Goal: Task Accomplishment & Management: Manage account settings

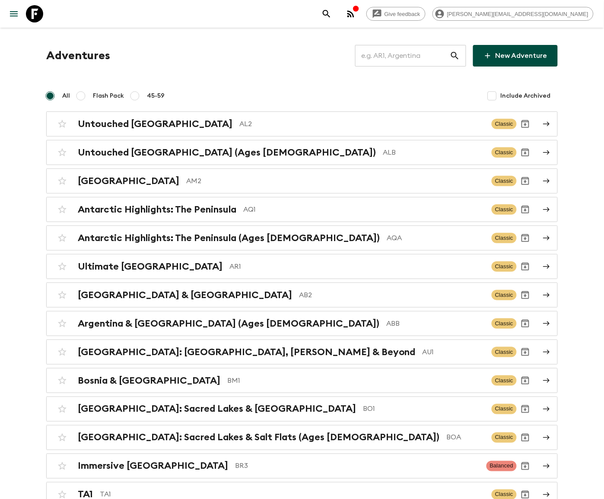
click at [416, 55] on input "text" at bounding box center [402, 56] width 95 height 24
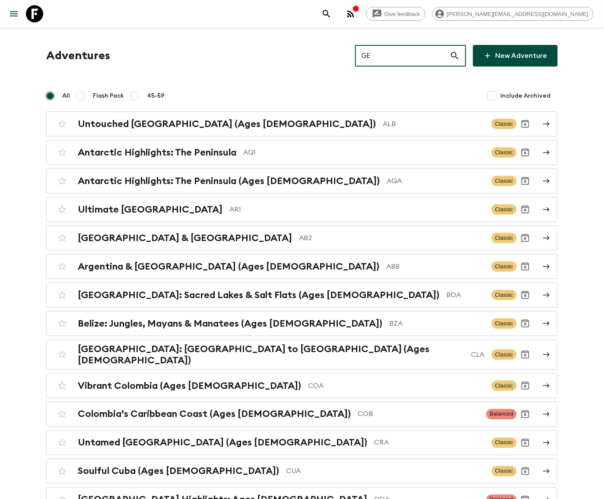
type input "GE1"
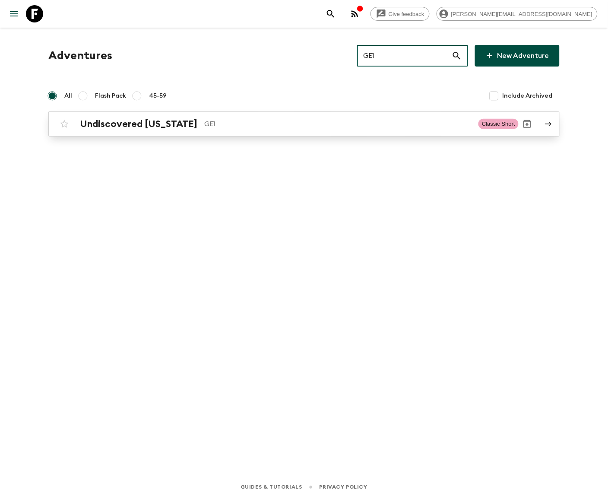
click at [304, 123] on p "GE1" at bounding box center [337, 124] width 267 height 10
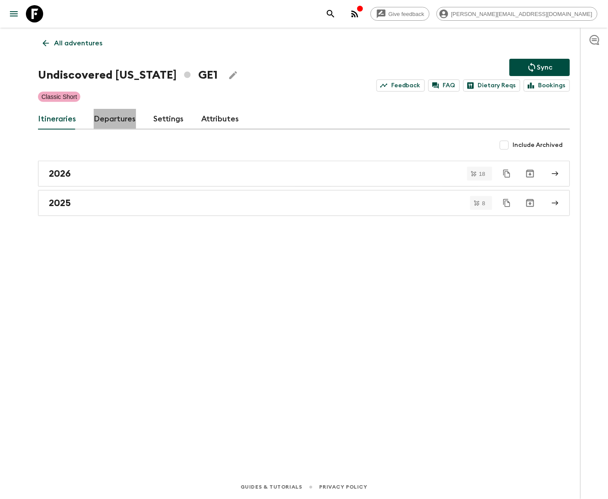
click at [112, 118] on link "Departures" at bounding box center [115, 119] width 42 height 21
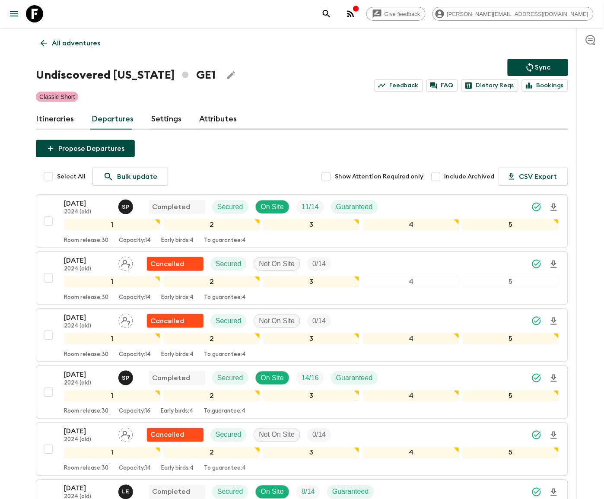
scroll to position [528, 0]
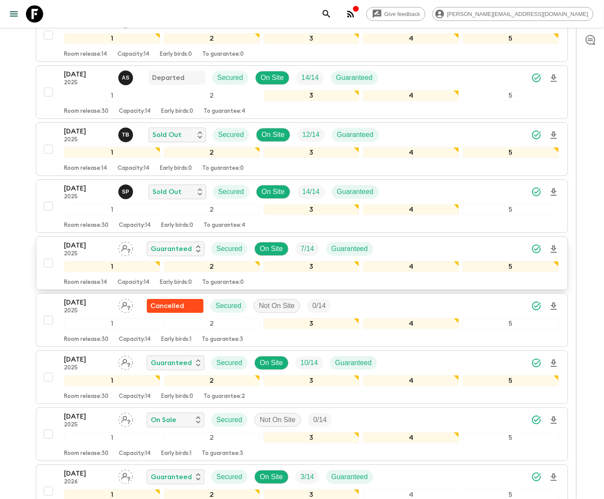
click at [301, 253] on p "7 / 14" at bounding box center [307, 249] width 13 height 10
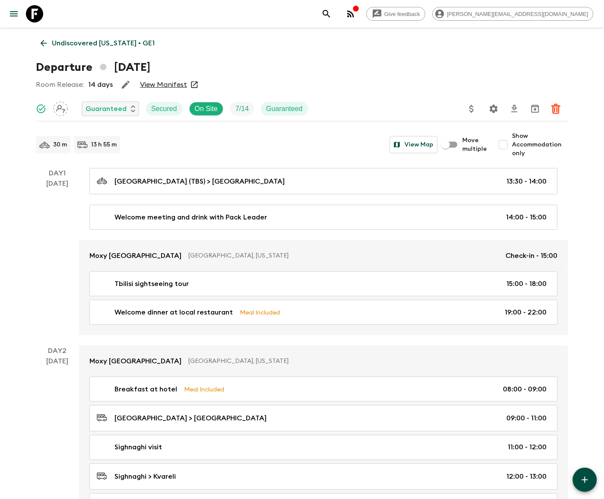
click at [493, 108] on icon "Settings" at bounding box center [493, 109] width 10 height 10
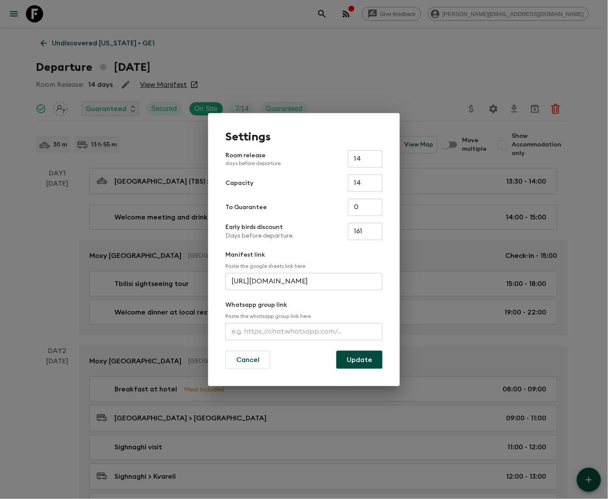
click at [304, 332] on input "text" at bounding box center [303, 331] width 157 height 17
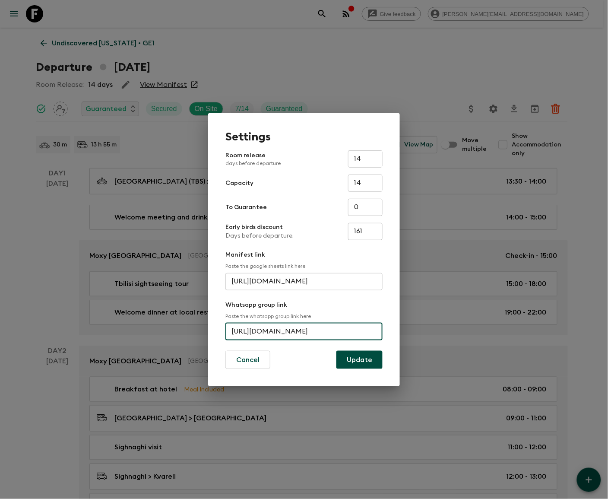
scroll to position [0, 35]
type input "https://chat.whatsapp.com/BkTmQVZrDL8lMwAf3BXJc"
click at [360, 358] on button "Update" at bounding box center [359, 360] width 46 height 18
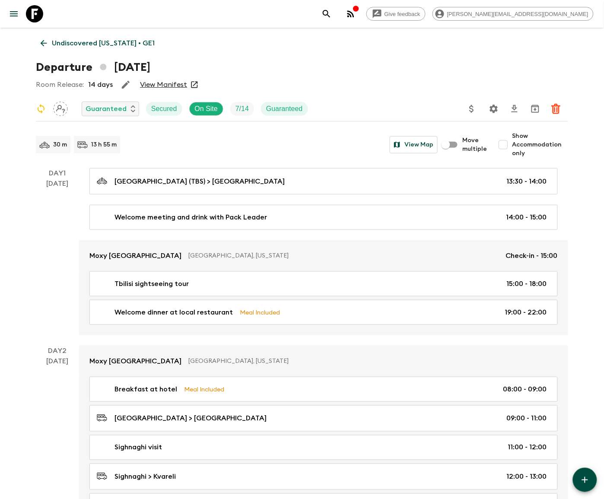
click at [43, 42] on icon at bounding box center [44, 43] width 10 height 10
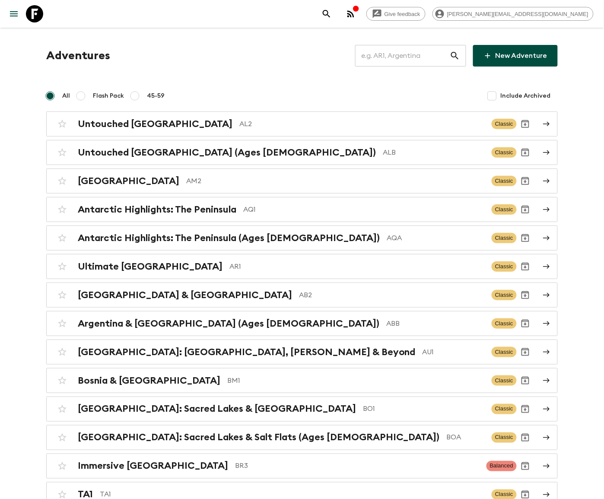
click at [414, 55] on input "text" at bounding box center [402, 56] width 95 height 24
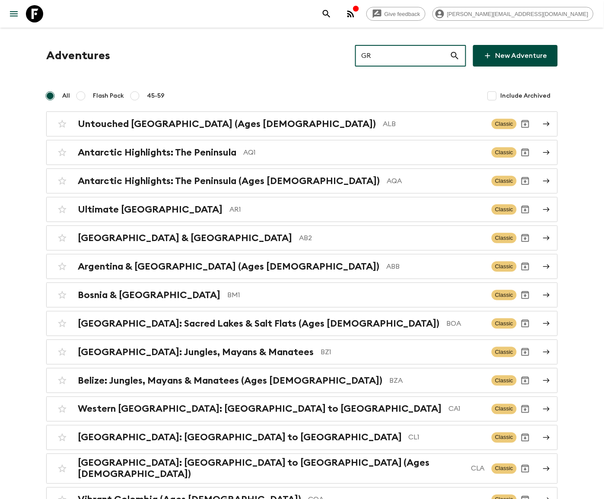
type input "GR1"
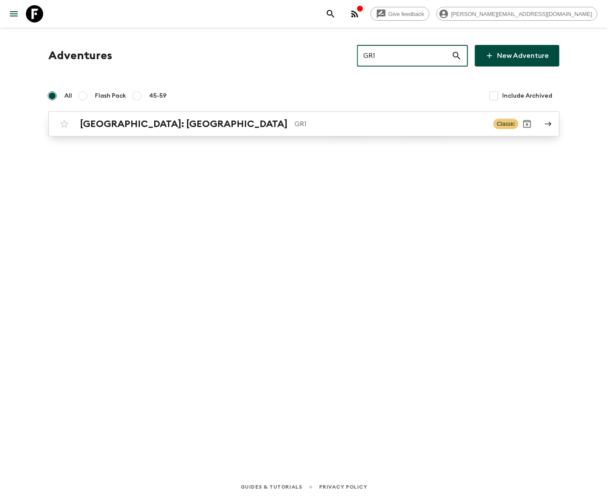
click at [304, 123] on p "GR1" at bounding box center [391, 124] width 192 height 10
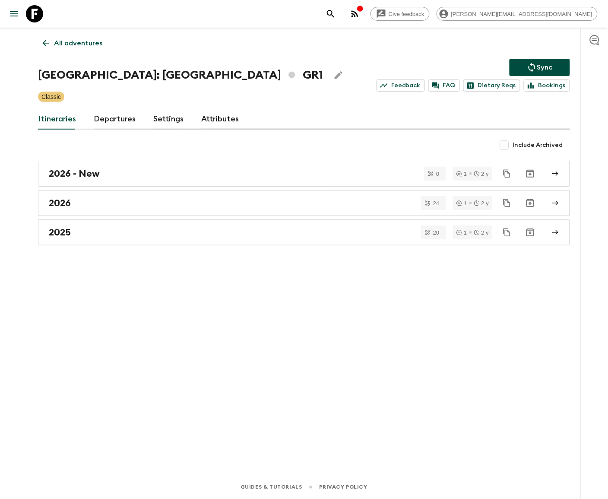
click at [113, 118] on link "Departures" at bounding box center [115, 119] width 42 height 21
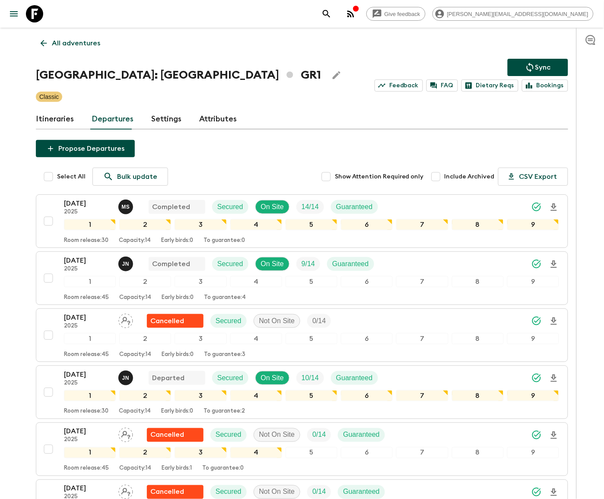
scroll to position [701, 0]
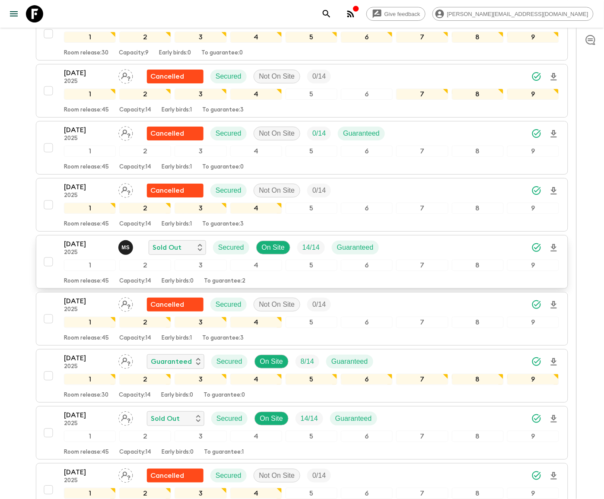
click at [301, 252] on span "14 / 14" at bounding box center [311, 247] width 28 height 10
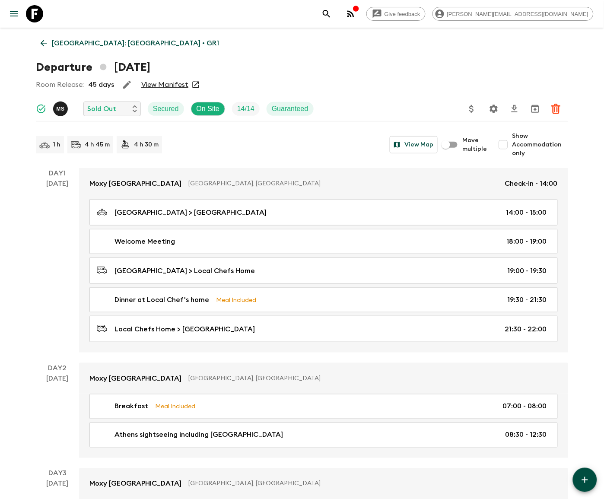
click at [493, 108] on icon "Settings" at bounding box center [493, 109] width 10 height 10
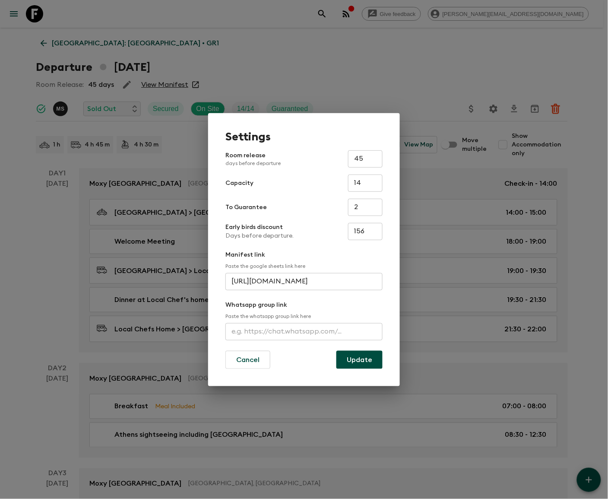
click at [304, 331] on input "text" at bounding box center [303, 331] width 157 height 17
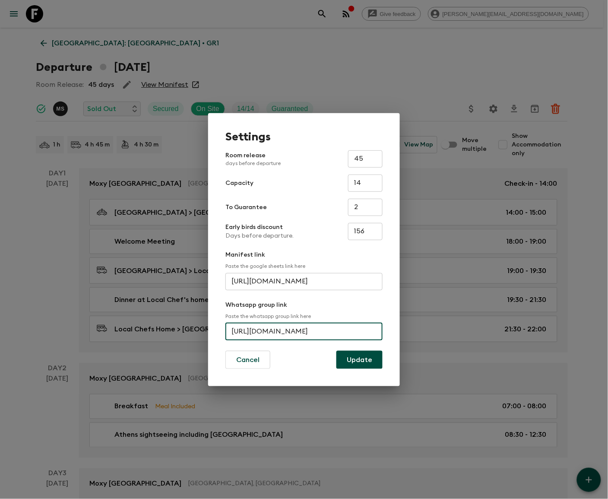
scroll to position [0, 41]
type input "https://chat.whatsapp.com/DKHnPXUQG9JaWSV8rDwZP"
click at [360, 358] on button "Update" at bounding box center [359, 360] width 46 height 18
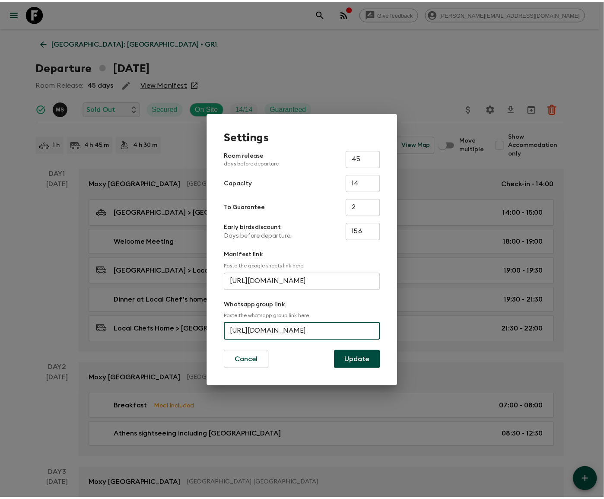
scroll to position [0, 0]
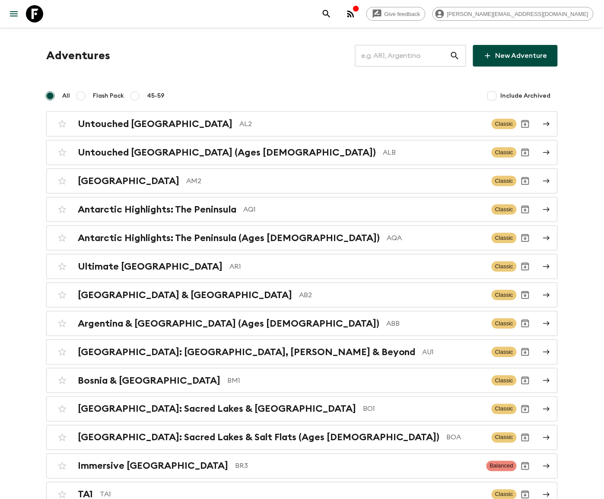
click at [412, 55] on input "text" at bounding box center [402, 56] width 95 height 24
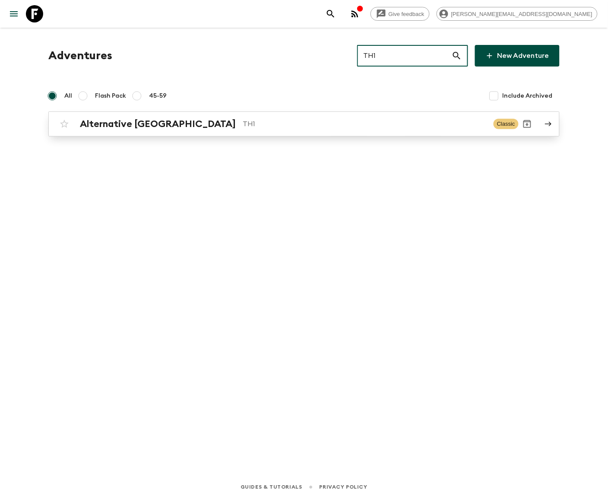
type input "TH1"
click at [304, 123] on p "TH1" at bounding box center [365, 124] width 244 height 10
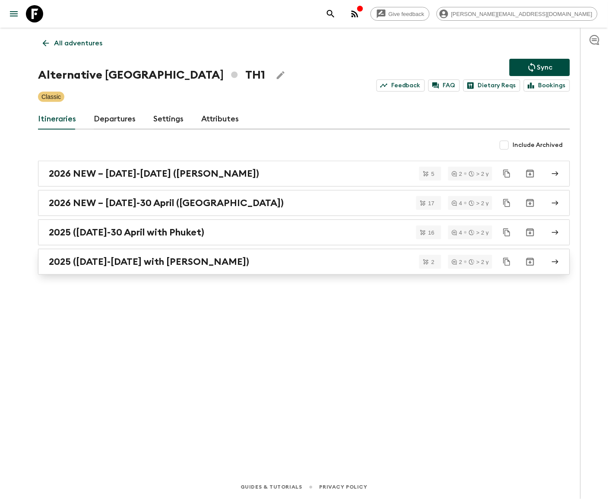
click at [304, 262] on div "2025 ([DATE]-[DATE] with [PERSON_NAME])" at bounding box center [296, 261] width 494 height 11
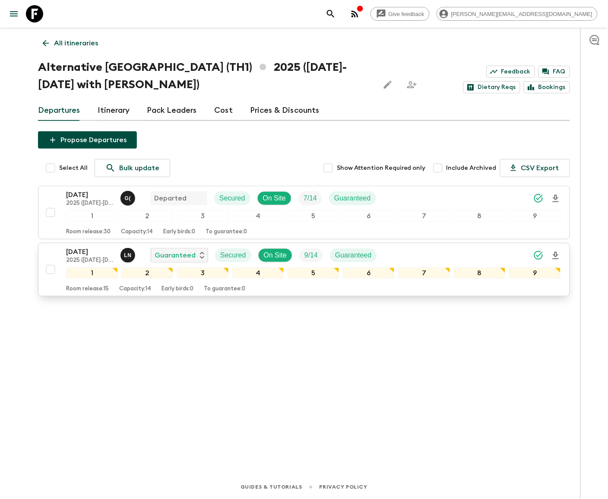
click at [538, 255] on icon "Synced Successfully" at bounding box center [538, 255] width 10 height 10
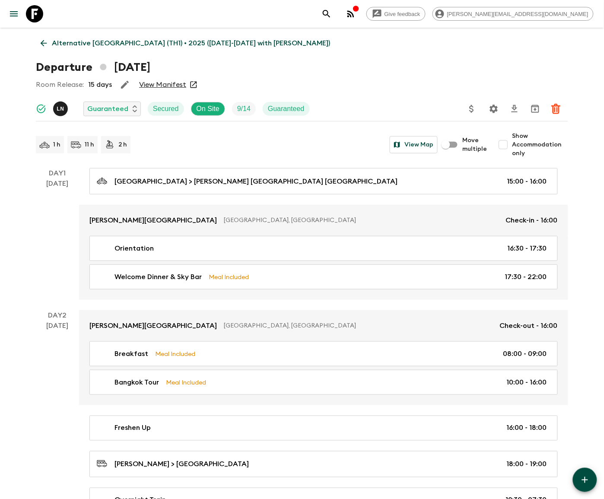
click at [493, 108] on icon "Settings" at bounding box center [493, 109] width 10 height 10
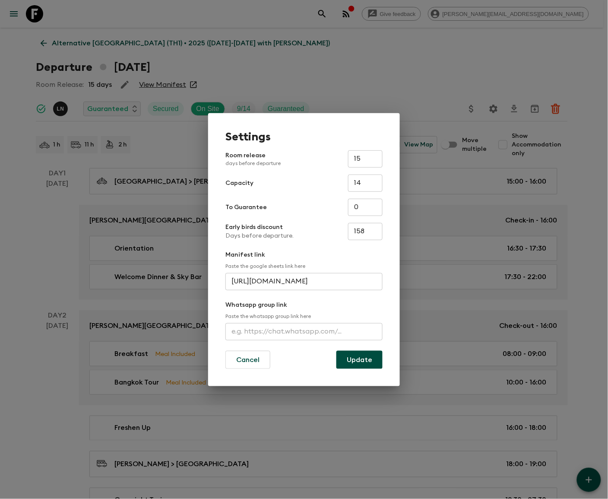
click at [304, 332] on input "text" at bounding box center [303, 331] width 157 height 17
paste input "[URL][DOMAIN_NAME]"
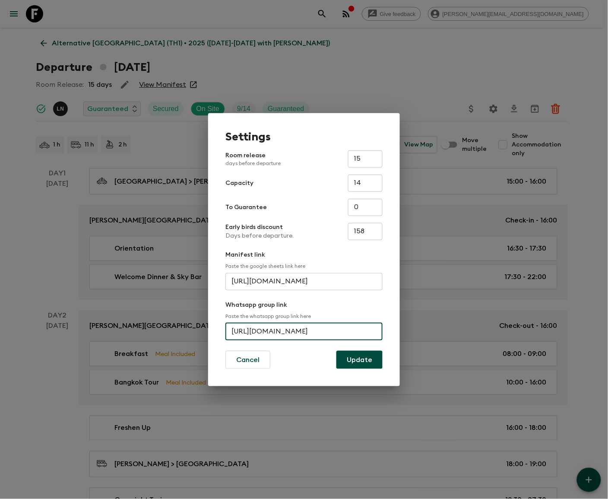
scroll to position [0, 33]
type input "[URL][DOMAIN_NAME]"
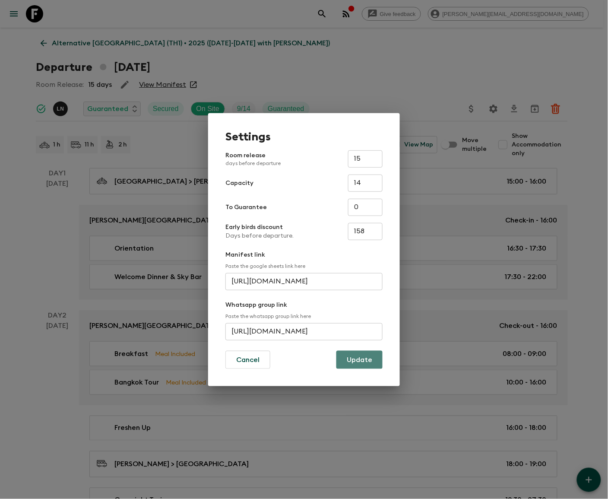
click at [360, 358] on button "Update" at bounding box center [359, 360] width 46 height 18
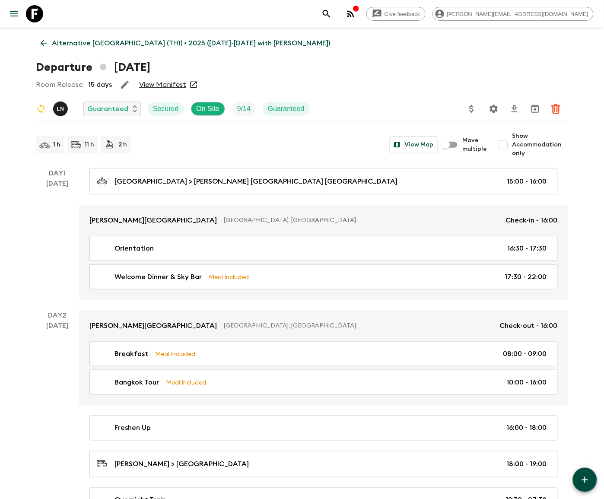
click at [43, 42] on icon at bounding box center [44, 43] width 10 height 10
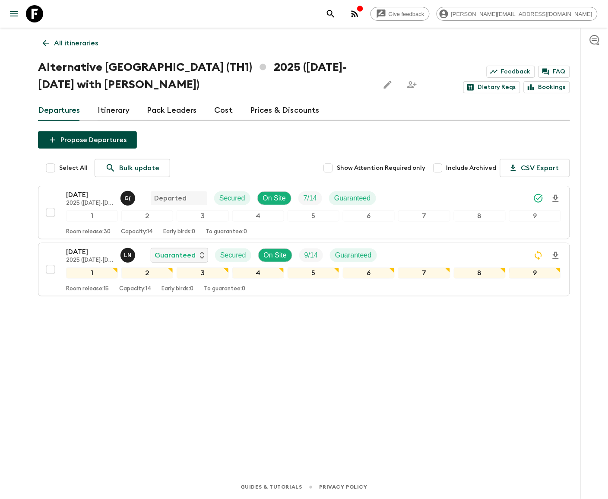
click at [76, 42] on p "All itineraries" at bounding box center [76, 43] width 44 height 10
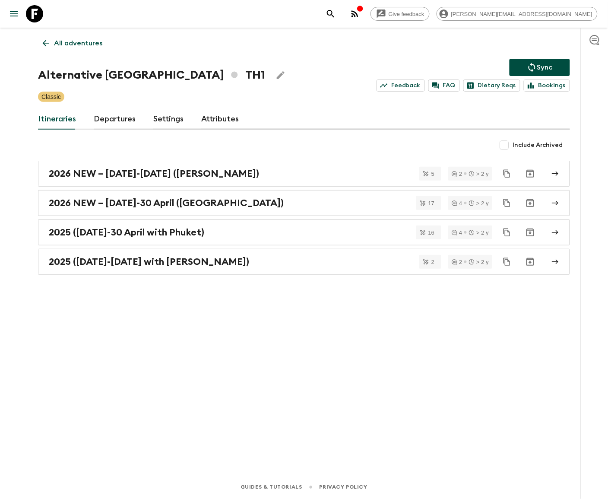
click at [77, 42] on p "All adventures" at bounding box center [78, 43] width 48 height 10
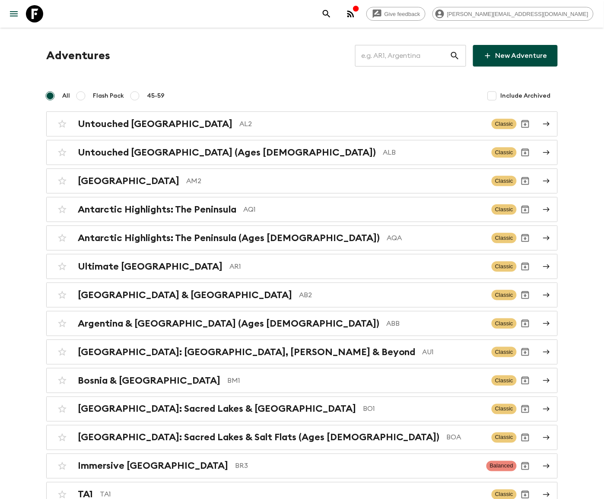
click at [418, 55] on input "text" at bounding box center [402, 56] width 95 height 24
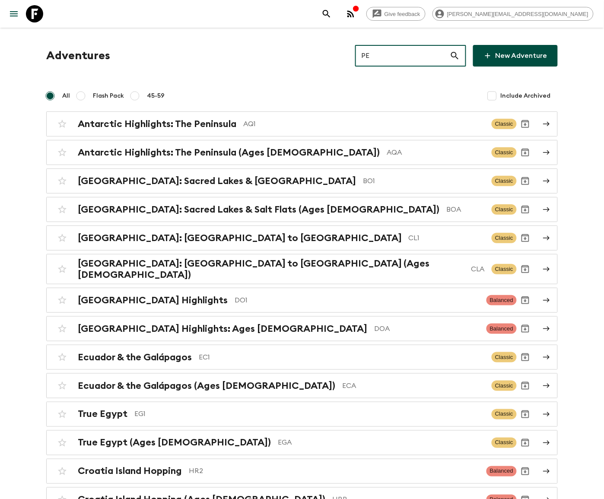
type input "PEA"
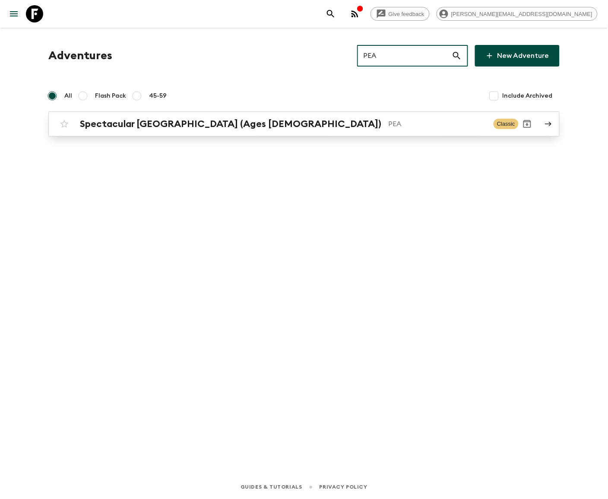
click at [388, 123] on p "PEA" at bounding box center [437, 124] width 98 height 10
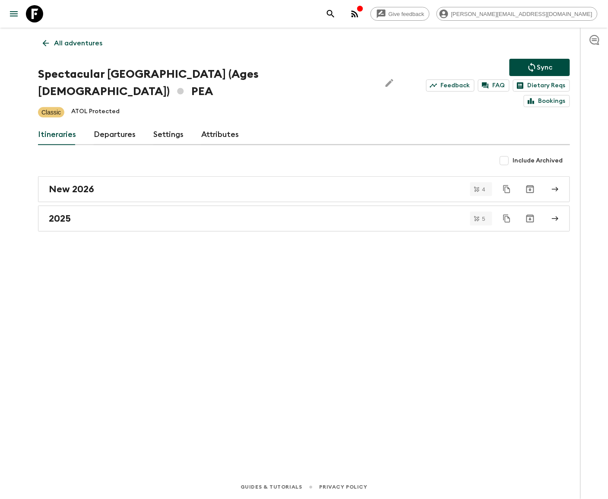
click at [113, 124] on link "Departures" at bounding box center [115, 134] width 42 height 21
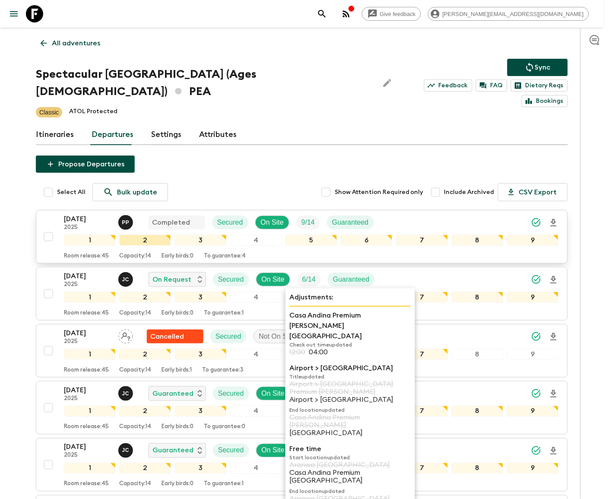
click at [156, 219] on body "Give feedback [PERSON_NAME][EMAIL_ADDRESS][DOMAIN_NAME] All adventures Spectacu…" at bounding box center [304, 399] width 608 height 798
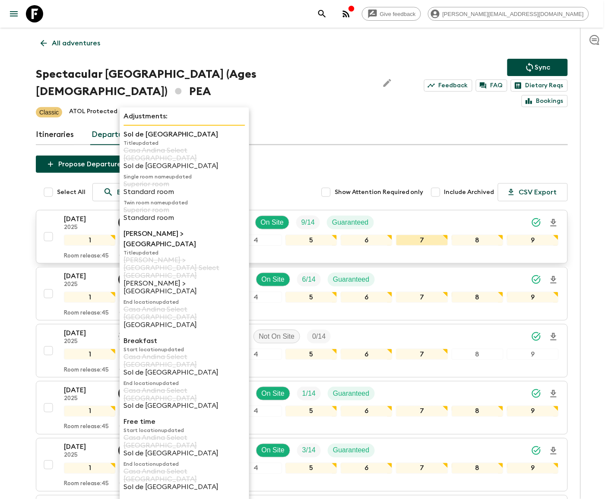
click at [403, 219] on body "Give feedback [PERSON_NAME][EMAIL_ADDRESS][DOMAIN_NAME] All adventures Spectacu…" at bounding box center [304, 399] width 608 height 798
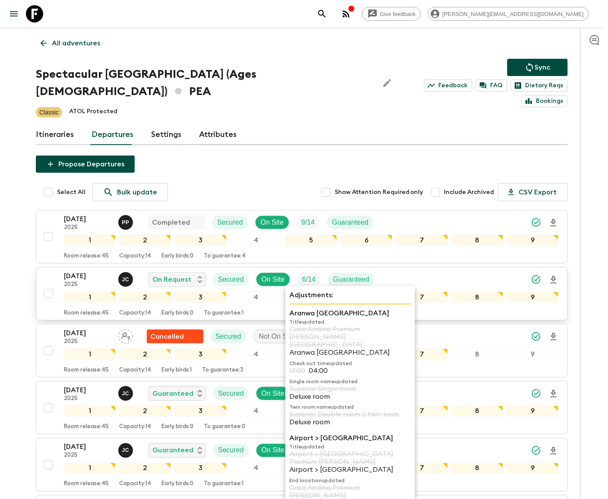
click at [304, 274] on p "6 / 14" at bounding box center [308, 279] width 13 height 10
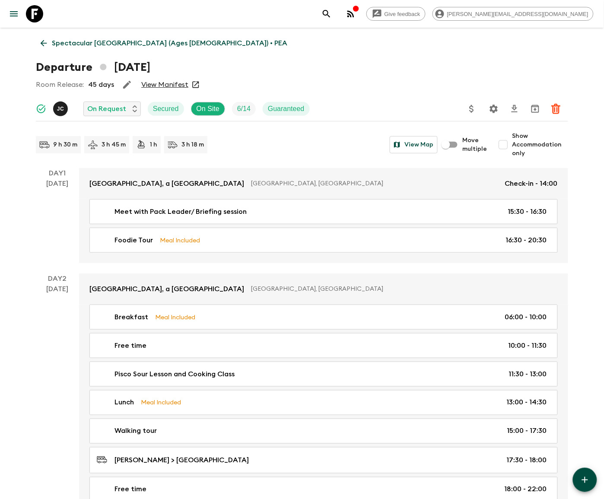
click at [493, 108] on icon "Settings" at bounding box center [493, 109] width 10 height 10
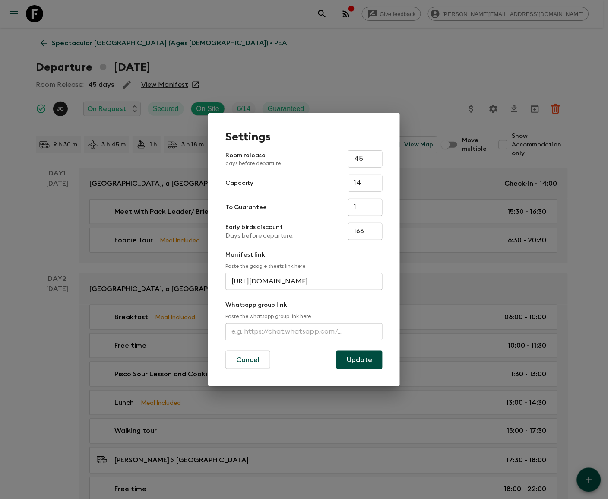
click at [304, 332] on input "text" at bounding box center [303, 331] width 157 height 17
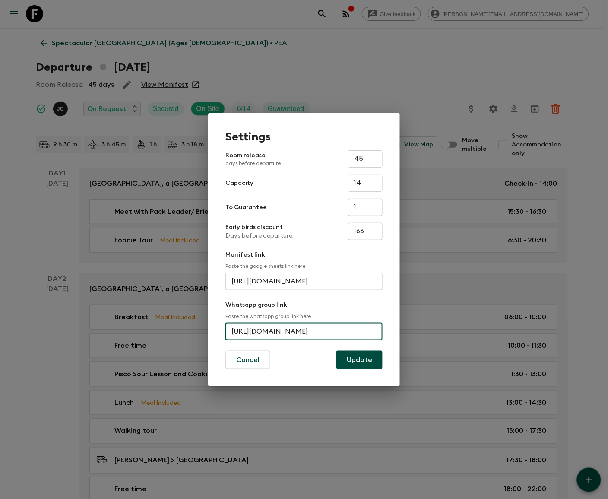
scroll to position [0, 26]
type input "[URL][DOMAIN_NAME]"
click at [360, 358] on button "Update" at bounding box center [359, 360] width 46 height 18
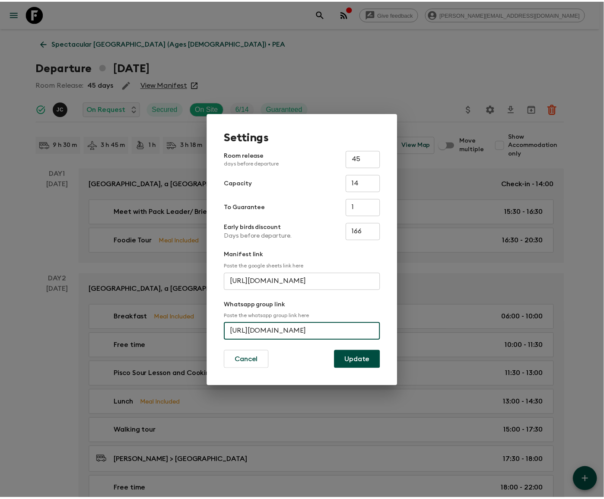
scroll to position [0, 0]
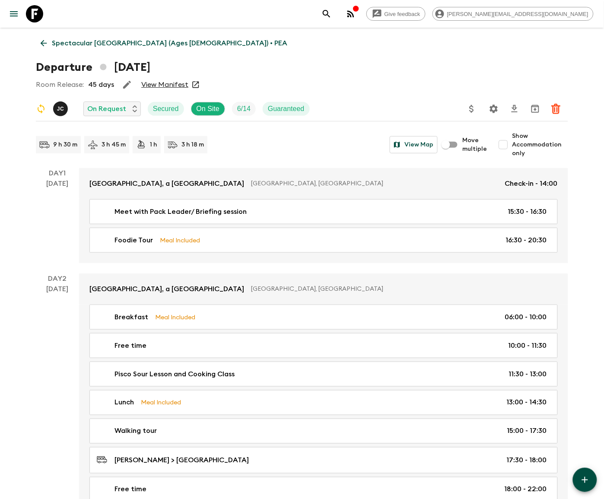
click at [43, 42] on icon at bounding box center [44, 43] width 10 height 10
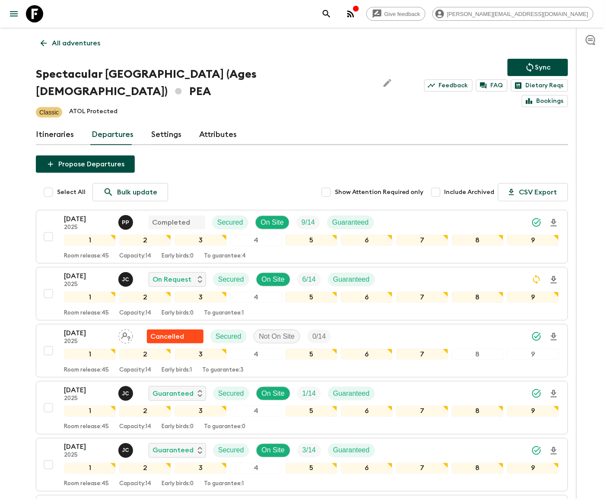
click at [77, 42] on p "All adventures" at bounding box center [76, 43] width 48 height 10
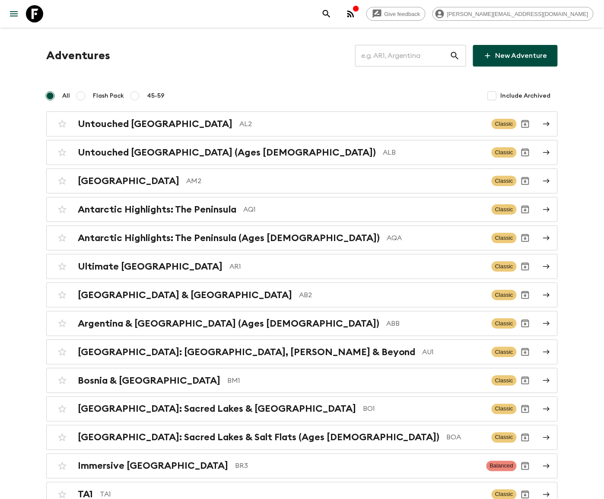
click at [416, 55] on input "text" at bounding box center [402, 56] width 95 height 24
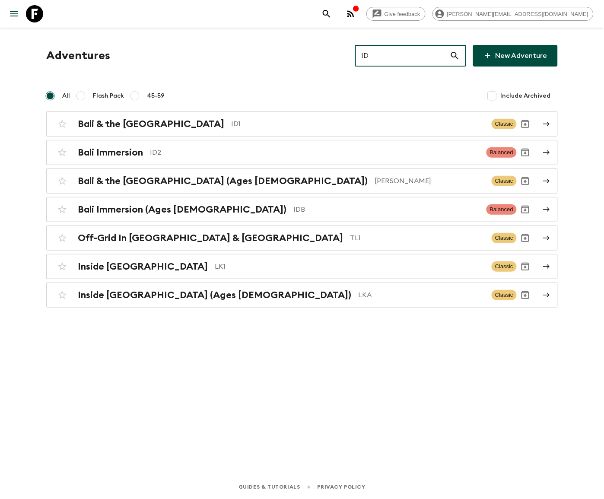
type input "ID2"
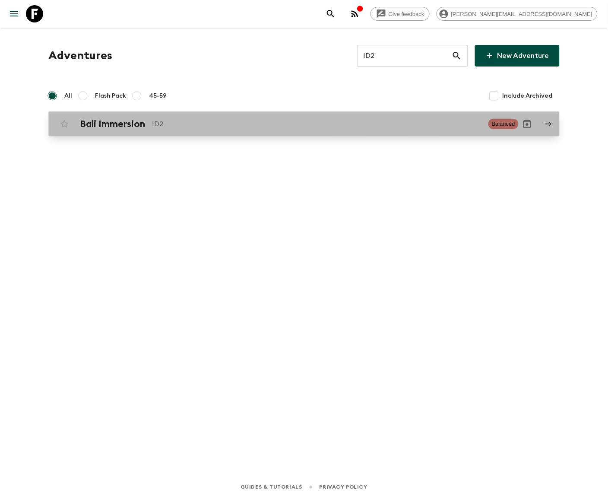
click at [304, 123] on p "ID2" at bounding box center [317, 124] width 330 height 10
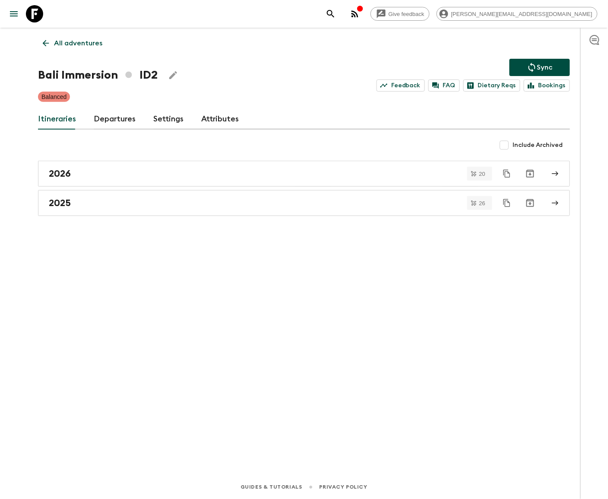
click at [113, 118] on link "Departures" at bounding box center [115, 119] width 42 height 21
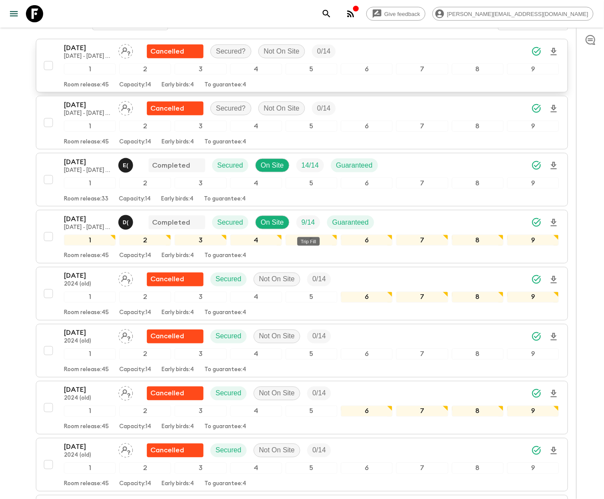
scroll to position [2136, 0]
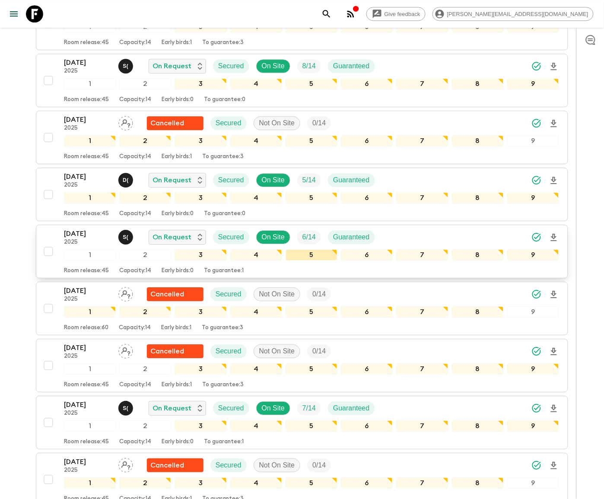
click at [301, 260] on div "5" at bounding box center [311, 254] width 52 height 11
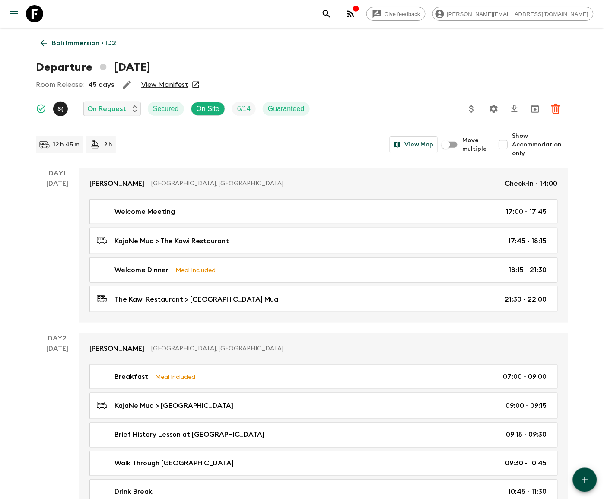
click at [493, 108] on icon "Settings" at bounding box center [493, 109] width 10 height 10
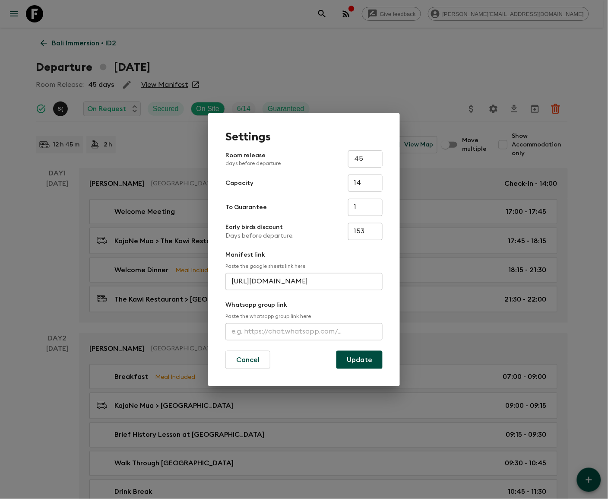
click at [304, 332] on input "text" at bounding box center [303, 331] width 157 height 17
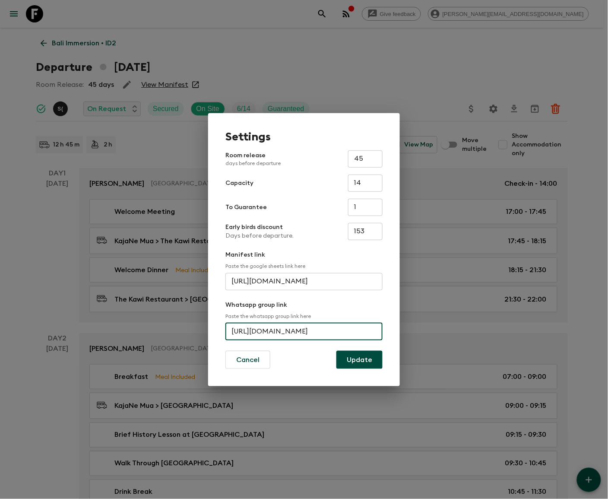
scroll to position [0, 35]
type input "[URL][DOMAIN_NAME]"
click at [360, 358] on button "Update" at bounding box center [359, 360] width 46 height 18
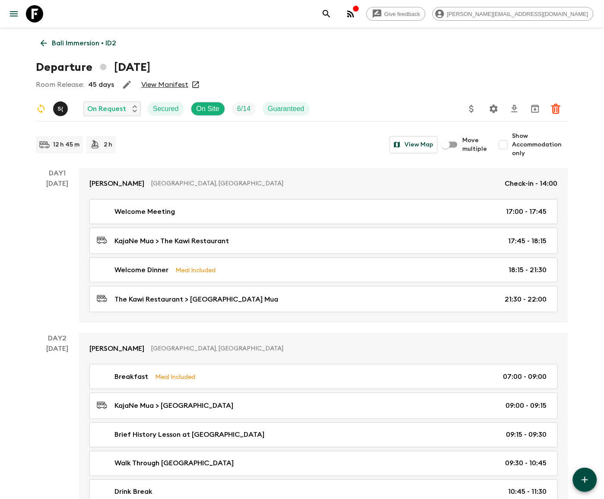
click at [34, 13] on icon at bounding box center [34, 13] width 17 height 17
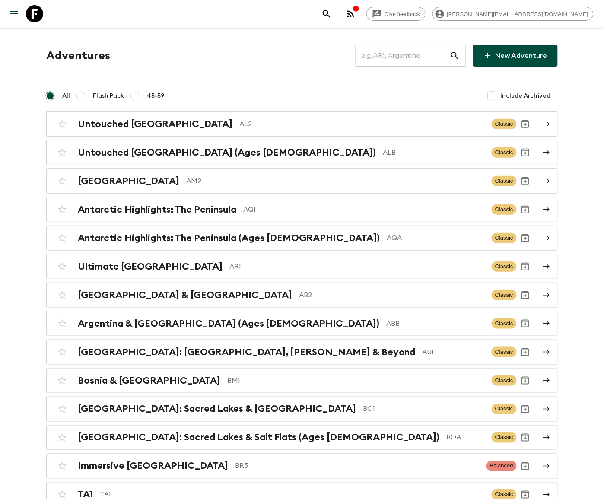
click at [416, 55] on input "text" at bounding box center [402, 56] width 95 height 24
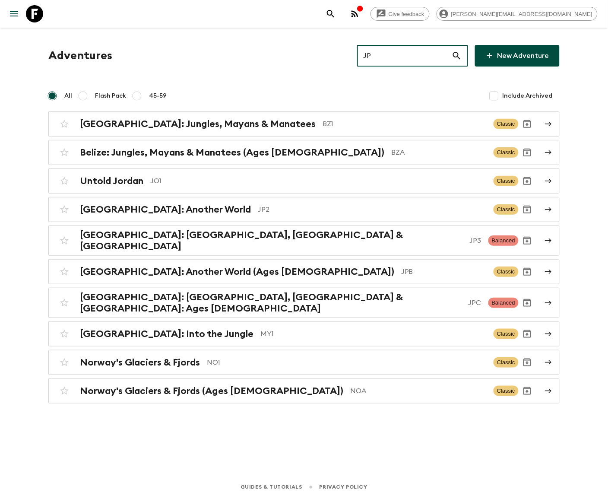
type input "JPB"
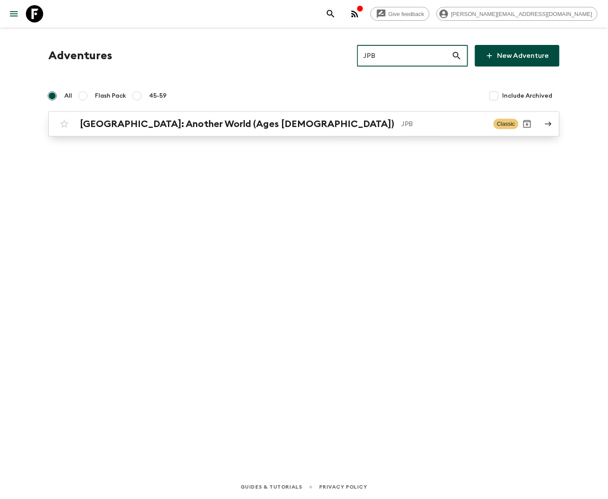
click at [401, 123] on p "JPB" at bounding box center [444, 124] width 86 height 10
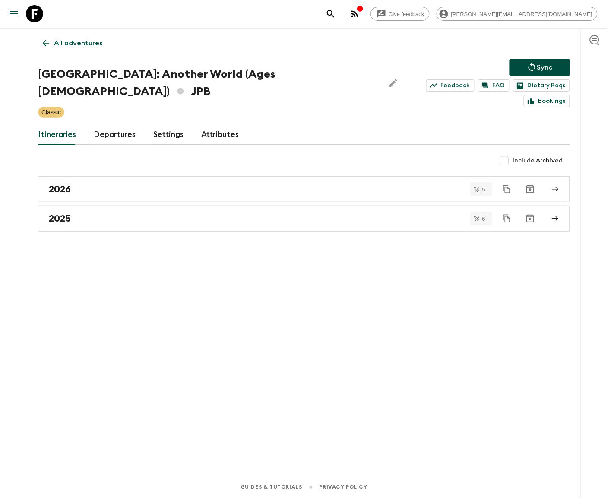
click at [113, 124] on link "Departures" at bounding box center [115, 134] width 42 height 21
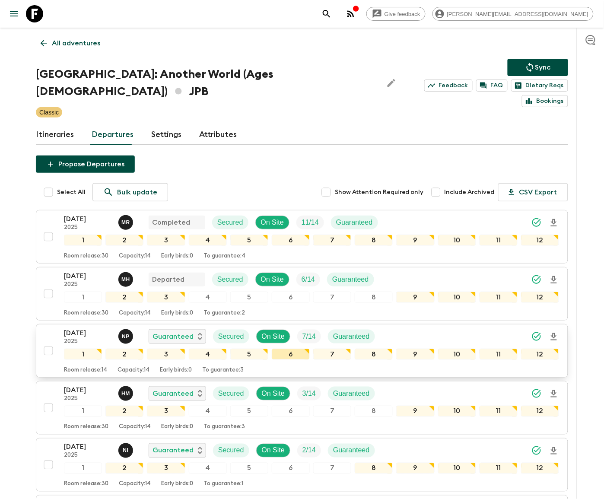
click at [301, 349] on div "6" at bounding box center [291, 354] width 38 height 11
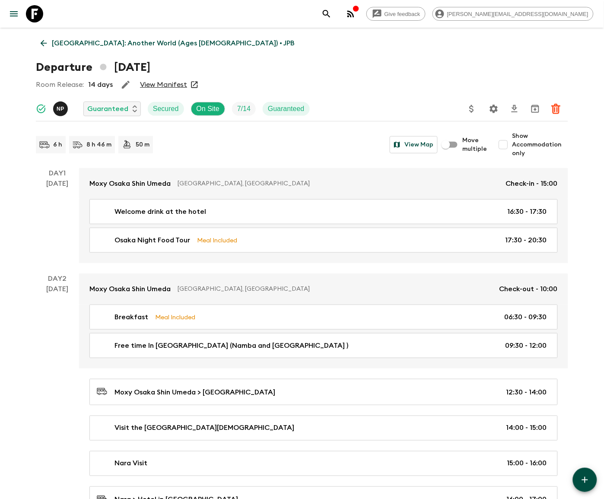
click at [493, 108] on icon "Settings" at bounding box center [493, 109] width 10 height 10
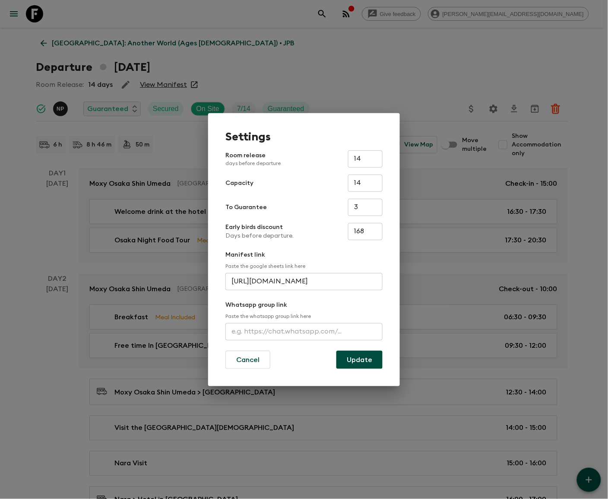
click at [304, 332] on input "text" at bounding box center [303, 331] width 157 height 17
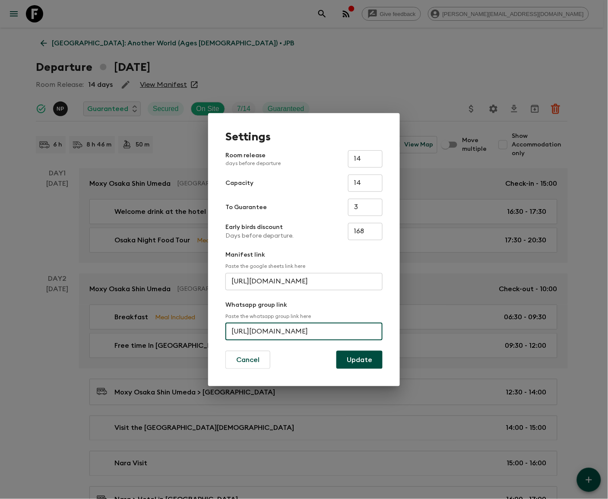
scroll to position [0, 9]
type input "[URL][DOMAIN_NAME]"
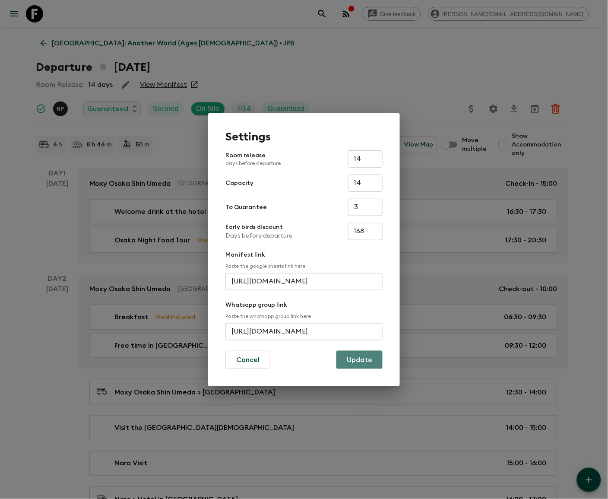
click at [360, 358] on button "Update" at bounding box center [359, 360] width 46 height 18
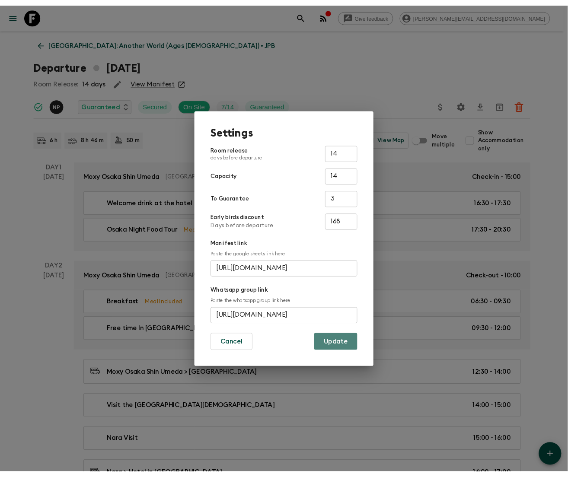
scroll to position [0, 0]
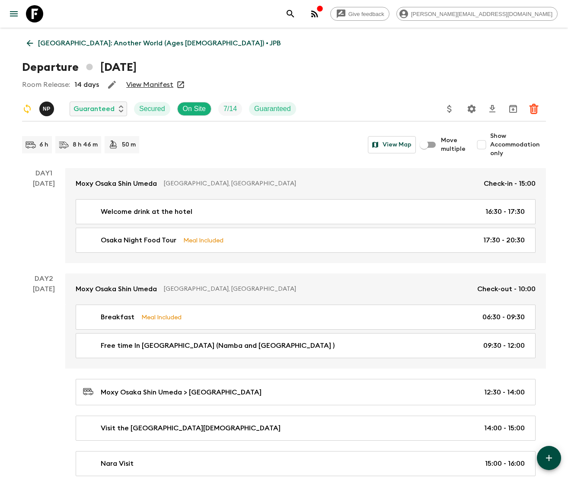
click at [35, 14] on icon at bounding box center [34, 13] width 17 height 17
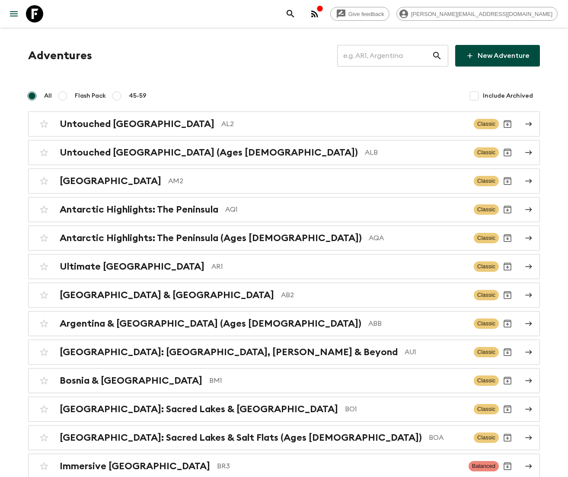
click at [396, 55] on input "text" at bounding box center [384, 56] width 95 height 24
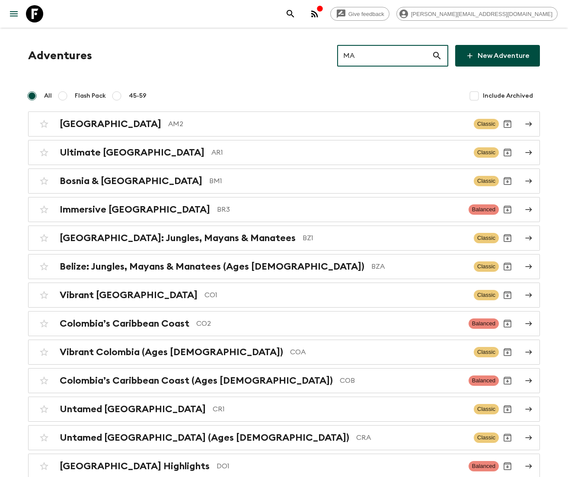
type input "MA2"
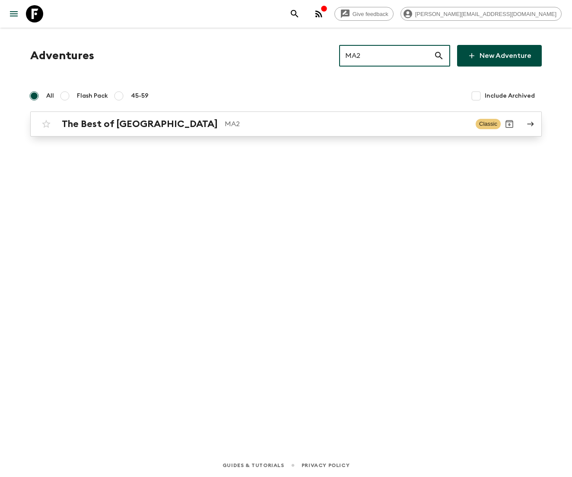
click at [286, 124] on p "MA2" at bounding box center [347, 124] width 244 height 10
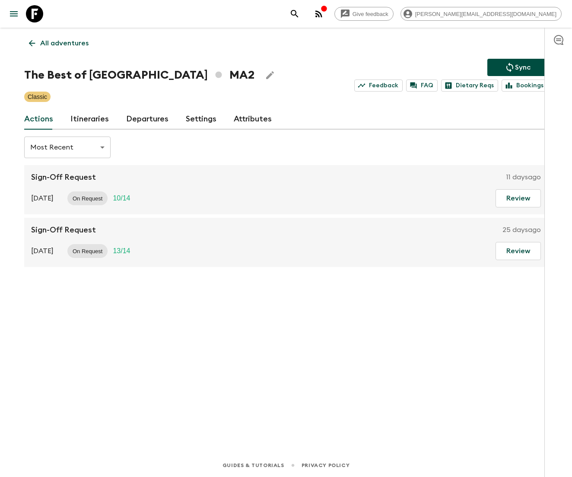
click at [144, 118] on link "Departures" at bounding box center [147, 119] width 42 height 21
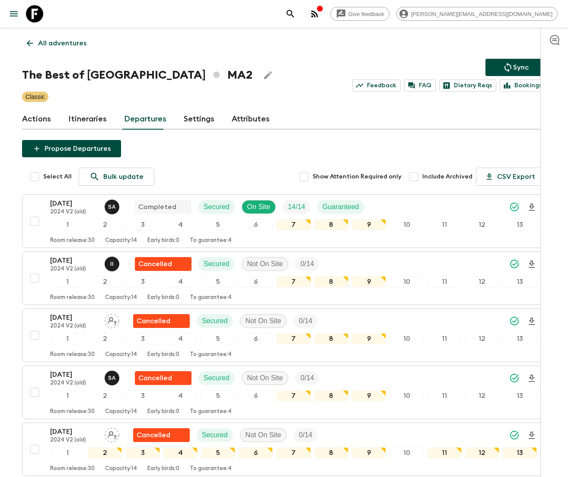
scroll to position [1447, 0]
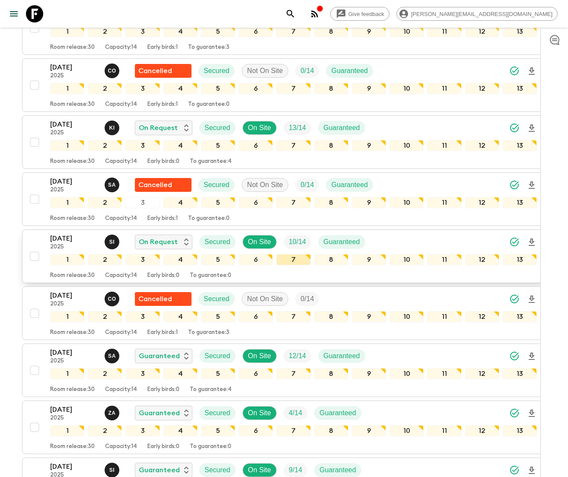
click at [281, 256] on div "7" at bounding box center [293, 259] width 34 height 11
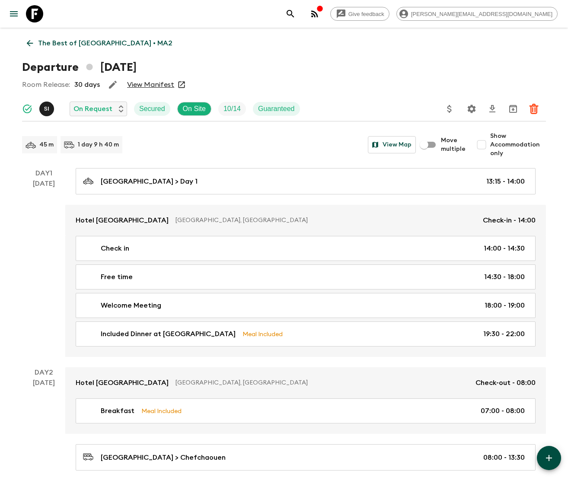
click at [471, 109] on icon "Settings" at bounding box center [471, 109] width 10 height 10
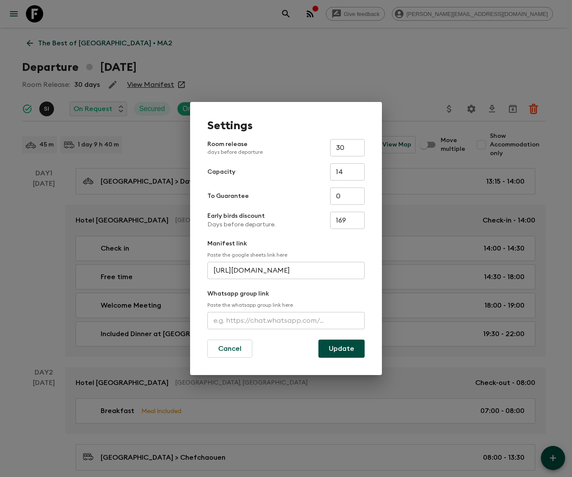
click at [286, 320] on input "text" at bounding box center [285, 320] width 157 height 17
type input "[URL][DOMAIN_NAME]"
click at [341, 348] on button "Update" at bounding box center [341, 348] width 46 height 18
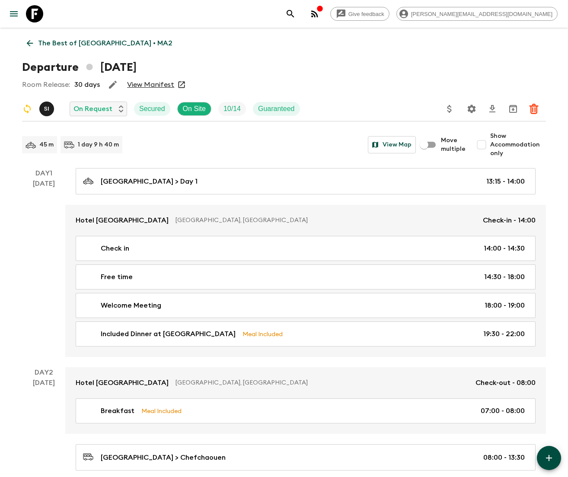
click at [34, 14] on icon at bounding box center [34, 13] width 17 height 17
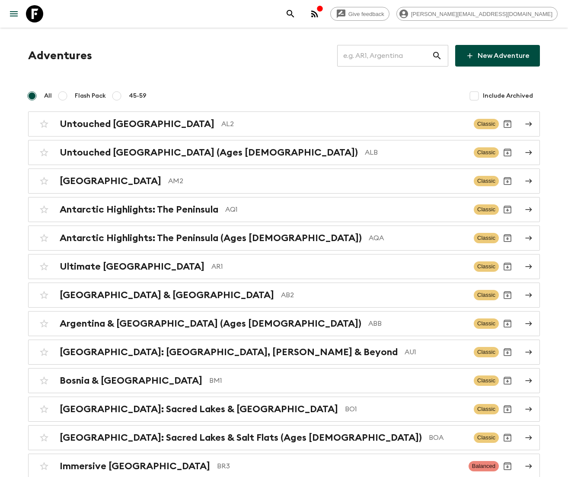
click at [396, 55] on input "text" at bounding box center [384, 56] width 95 height 24
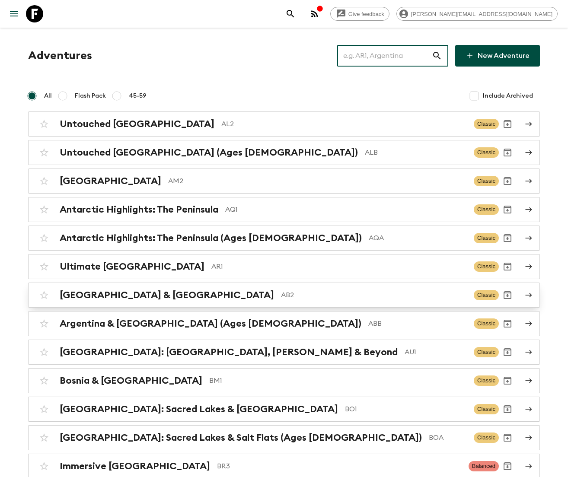
click at [283, 295] on p "AB2" at bounding box center [374, 295] width 186 height 10
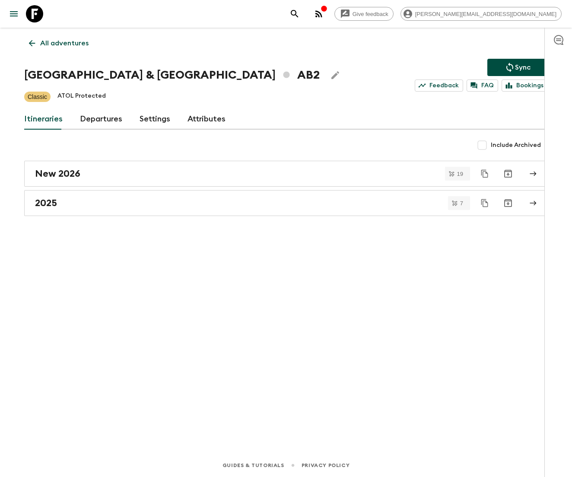
click at [98, 118] on link "Departures" at bounding box center [101, 119] width 42 height 21
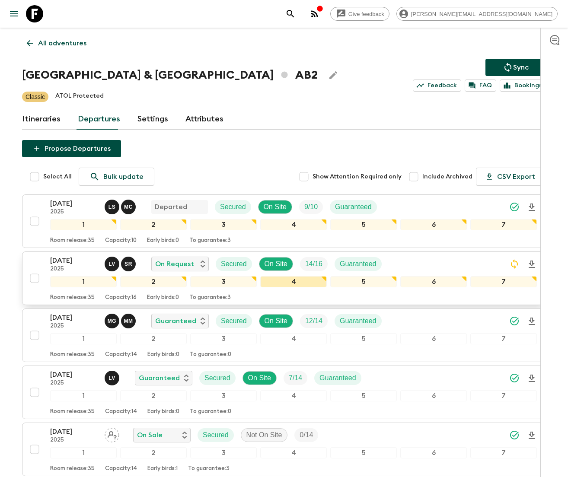
click at [281, 280] on div "4" at bounding box center [293, 281] width 67 height 11
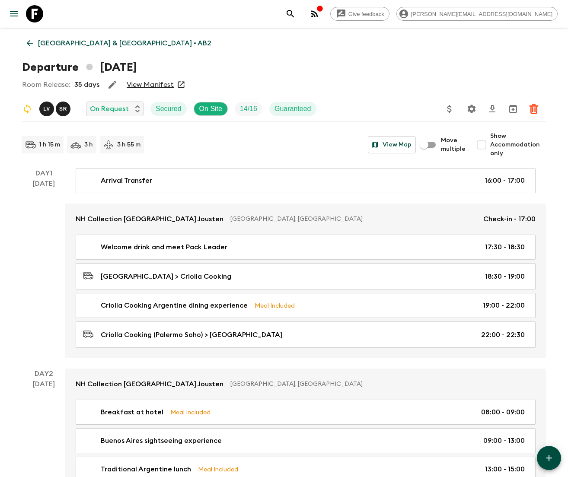
click at [471, 109] on icon "Settings" at bounding box center [471, 109] width 10 height 10
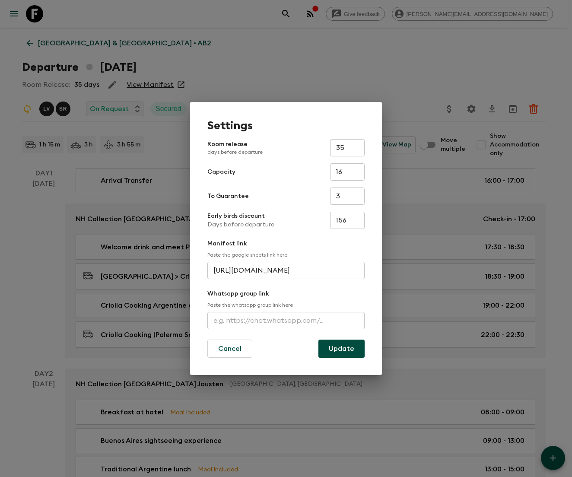
click at [286, 320] on input "text" at bounding box center [285, 320] width 157 height 17
type input "[URL][DOMAIN_NAME]"
click at [341, 348] on button "Update" at bounding box center [341, 348] width 46 height 18
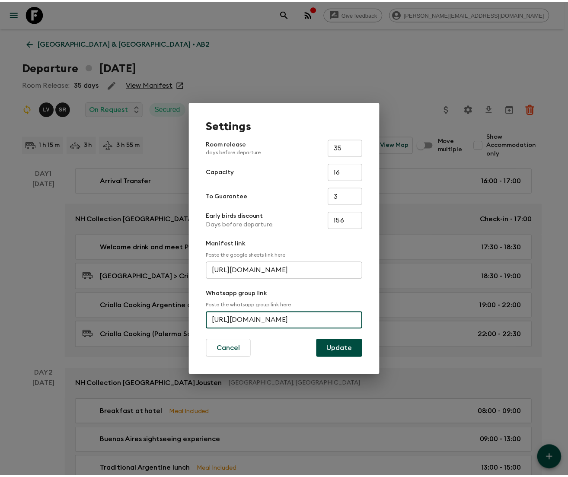
scroll to position [0, 0]
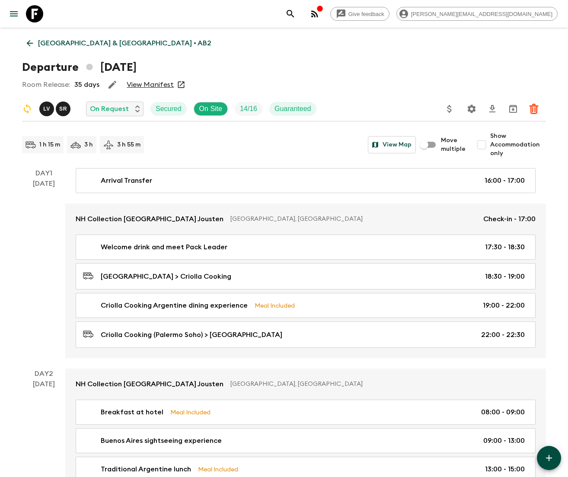
click at [29, 42] on icon at bounding box center [30, 43] width 10 height 10
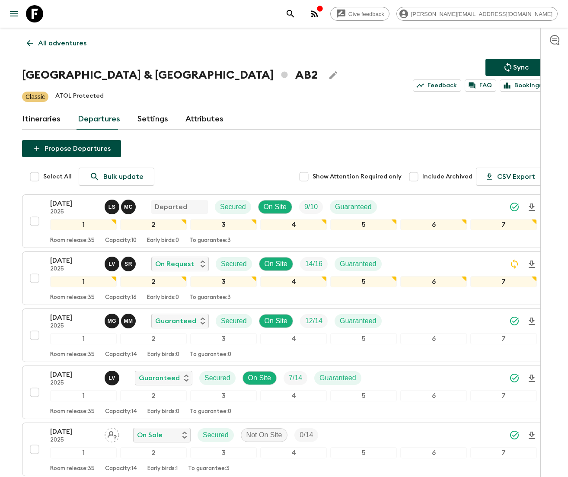
click at [29, 42] on icon at bounding box center [30, 43] width 10 height 10
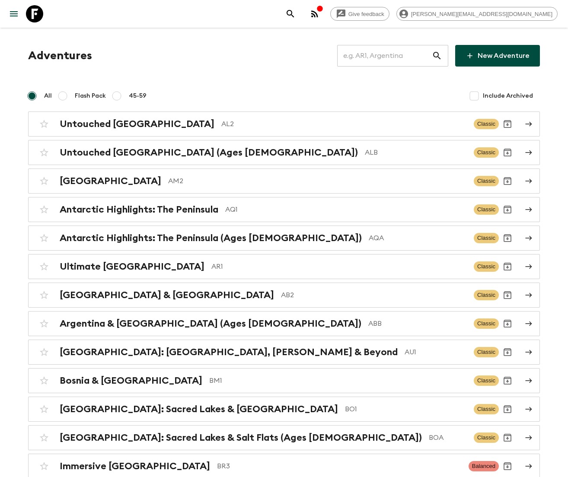
click at [399, 55] on input "text" at bounding box center [384, 56] width 95 height 24
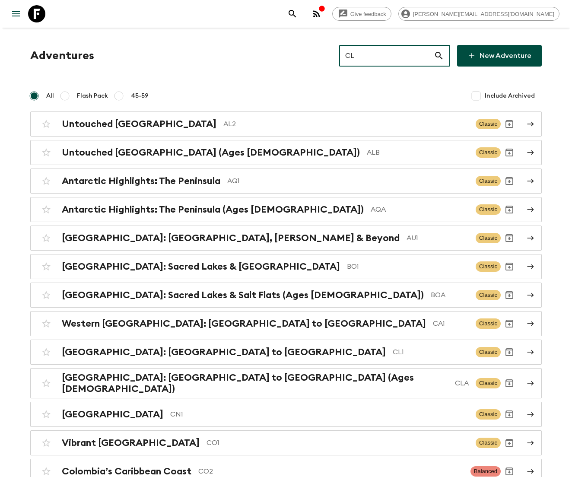
type input "CL1"
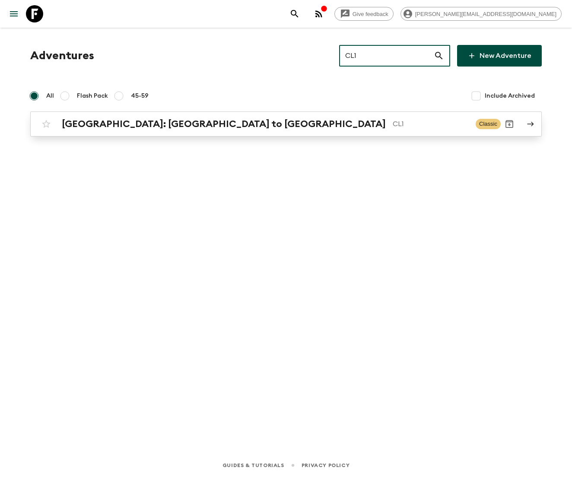
click at [393, 124] on p "CL1" at bounding box center [431, 124] width 76 height 10
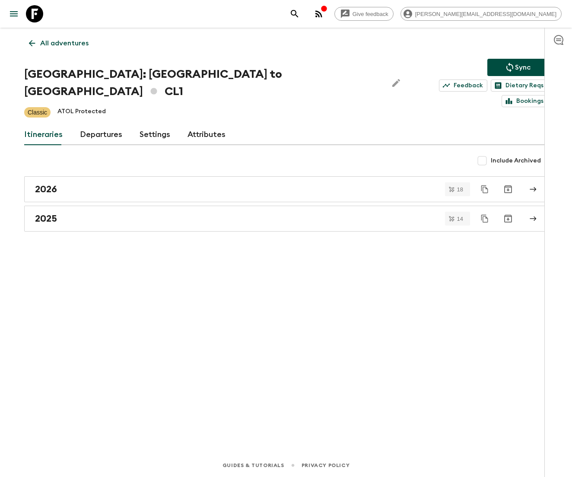
click at [98, 124] on link "Departures" at bounding box center [101, 134] width 42 height 21
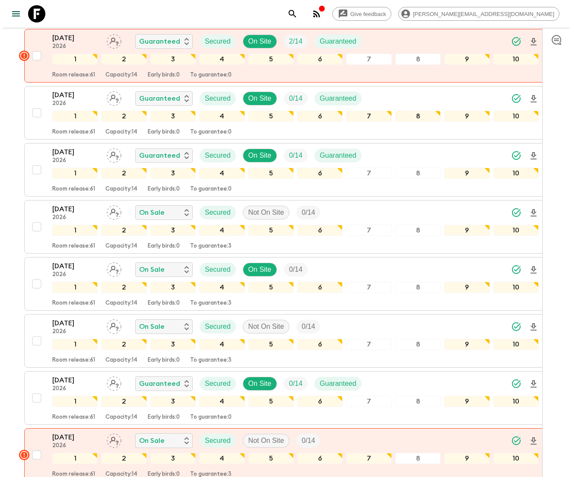
scroll to position [3042, 0]
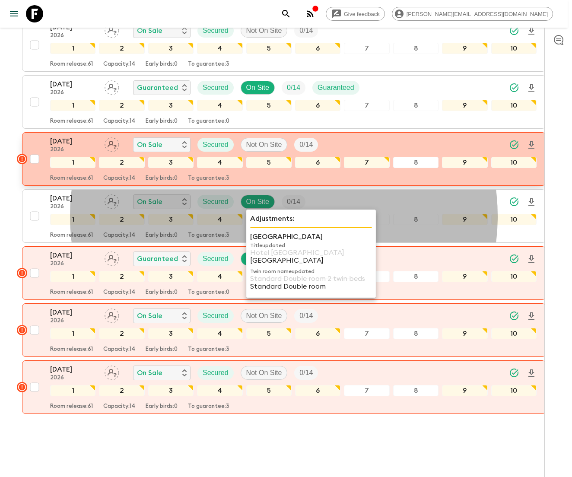
click at [286, 140] on div "[DATE] 2026 On Sale Secured Not On Site 0 / 14 1 2 3 4 5 6 7 8 9 10 Room releas…" at bounding box center [293, 159] width 486 height 46
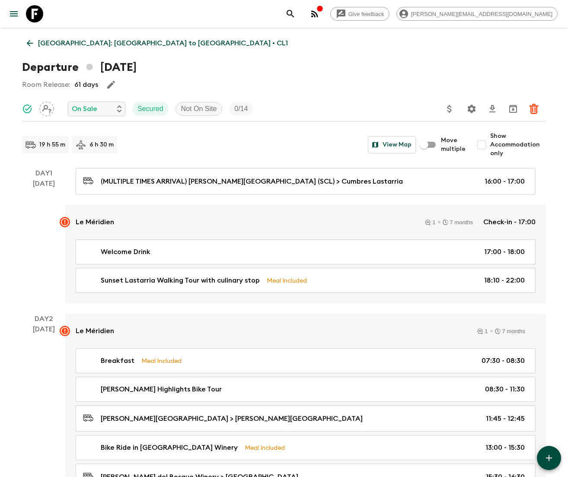
click at [29, 42] on icon at bounding box center [30, 43] width 10 height 10
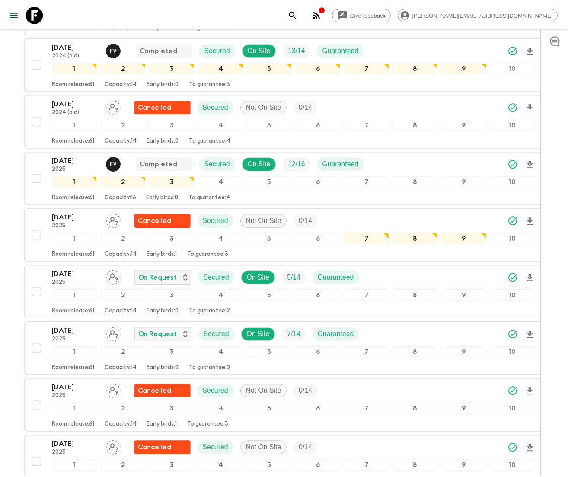
scroll to position [1490, 0]
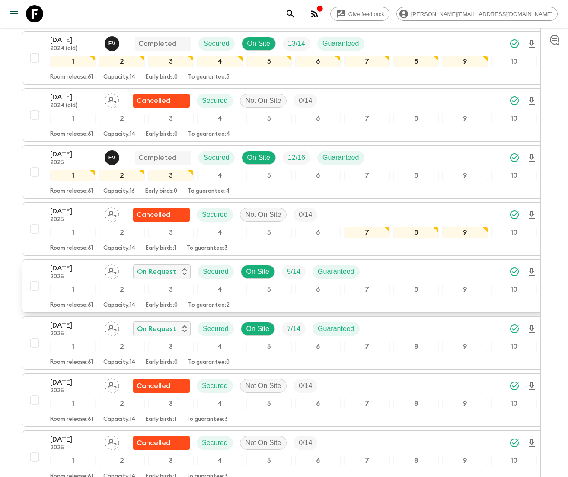
click at [70, 263] on p "[DATE]" at bounding box center [74, 268] width 48 height 10
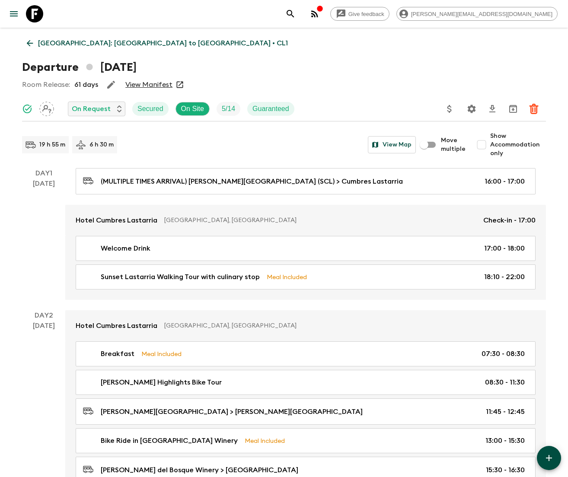
click at [471, 109] on icon "Settings" at bounding box center [471, 109] width 10 height 10
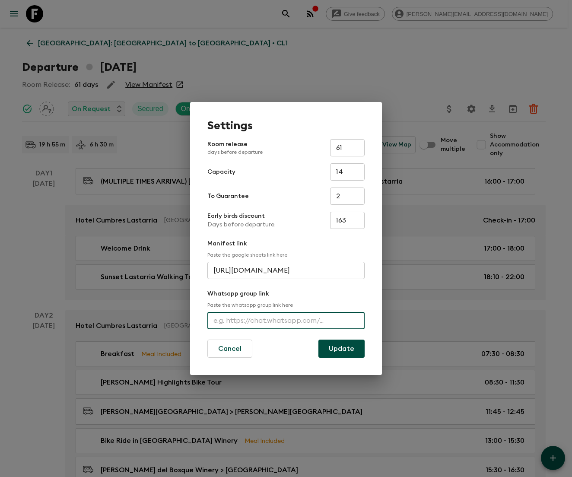
click at [285, 320] on input "text" at bounding box center [285, 320] width 157 height 17
type input "[URL][DOMAIN_NAME]"
click at [341, 348] on button "Update" at bounding box center [341, 348] width 46 height 18
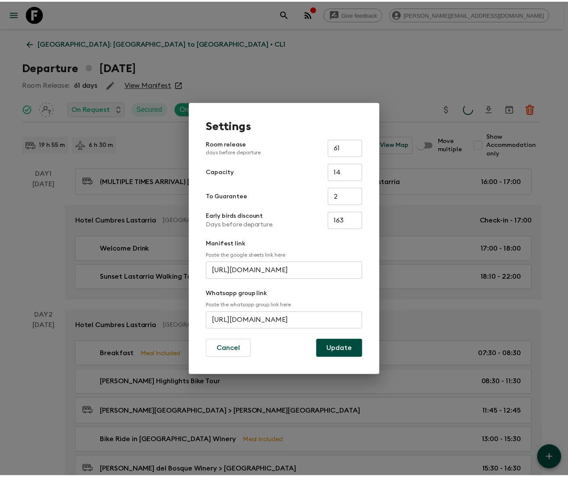
scroll to position [0, 0]
